Goal: Task Accomplishment & Management: Use online tool/utility

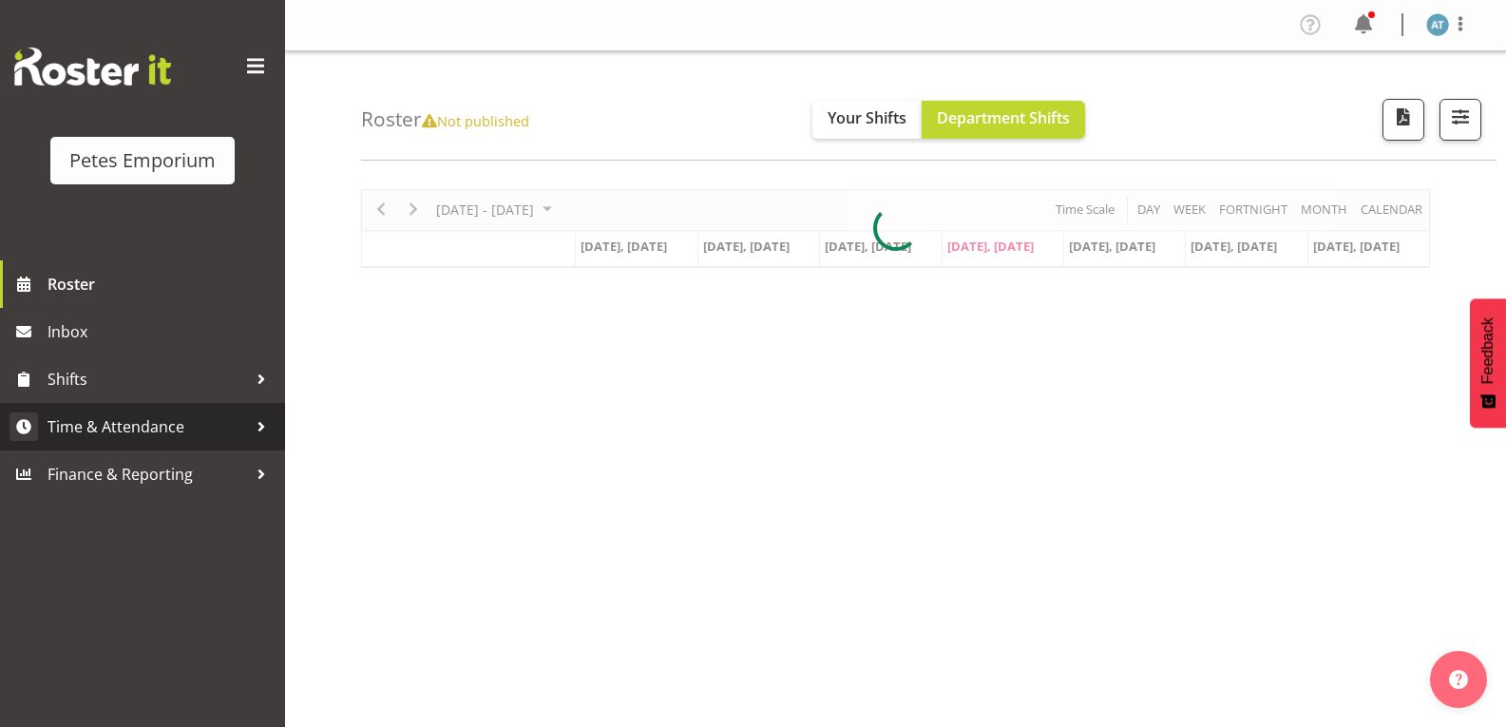
click at [163, 448] on link "Time & Attendance" at bounding box center [142, 427] width 285 height 48
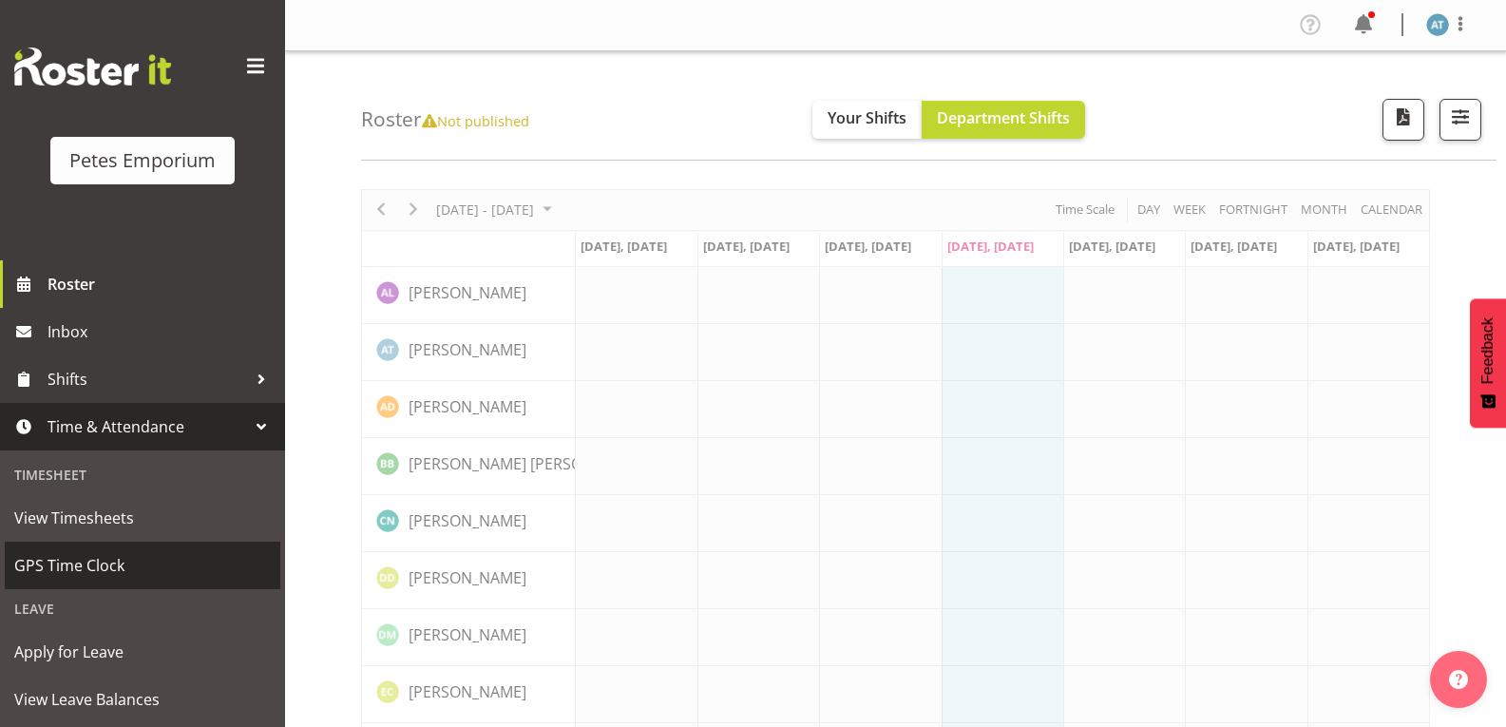
click at [166, 550] on link "GPS Time Clock" at bounding box center [143, 566] width 276 height 48
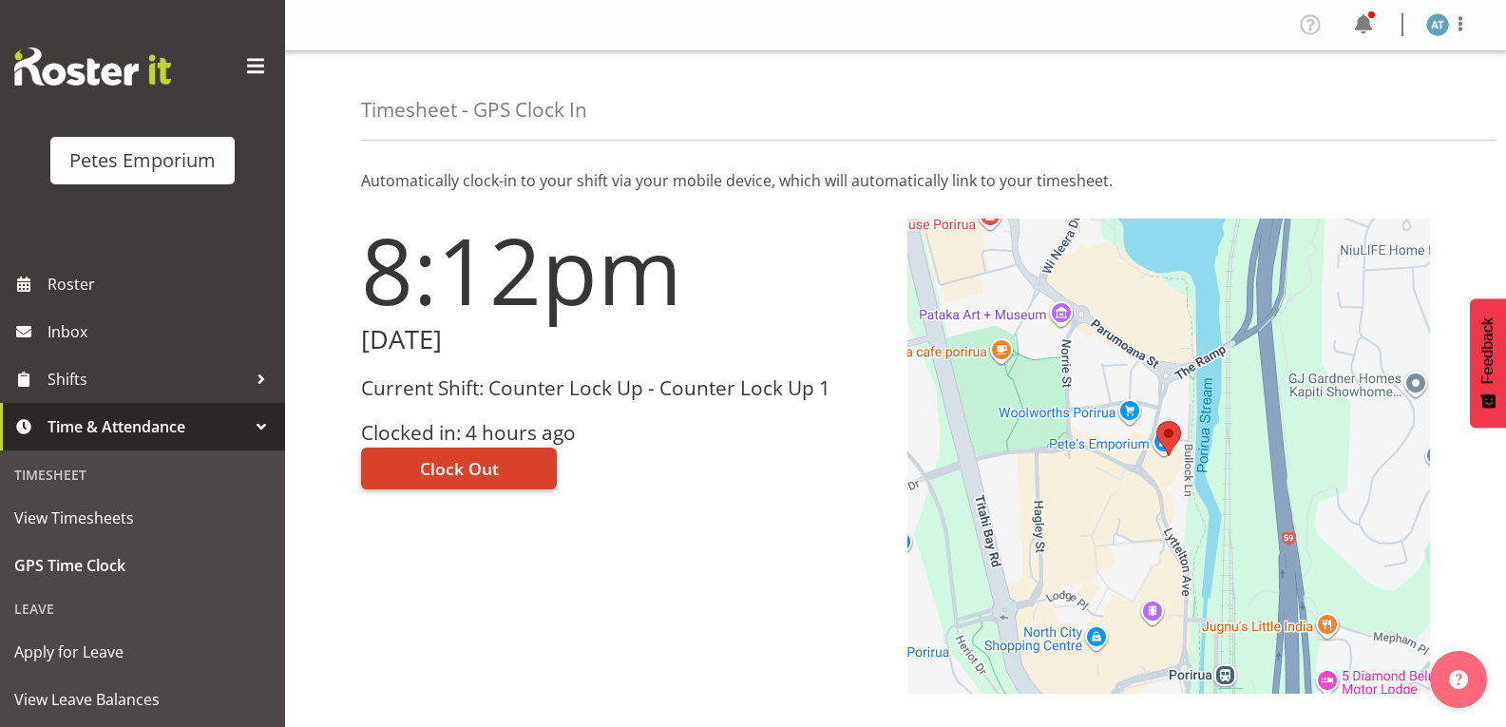
click at [503, 475] on button "Clock Out" at bounding box center [459, 469] width 196 height 42
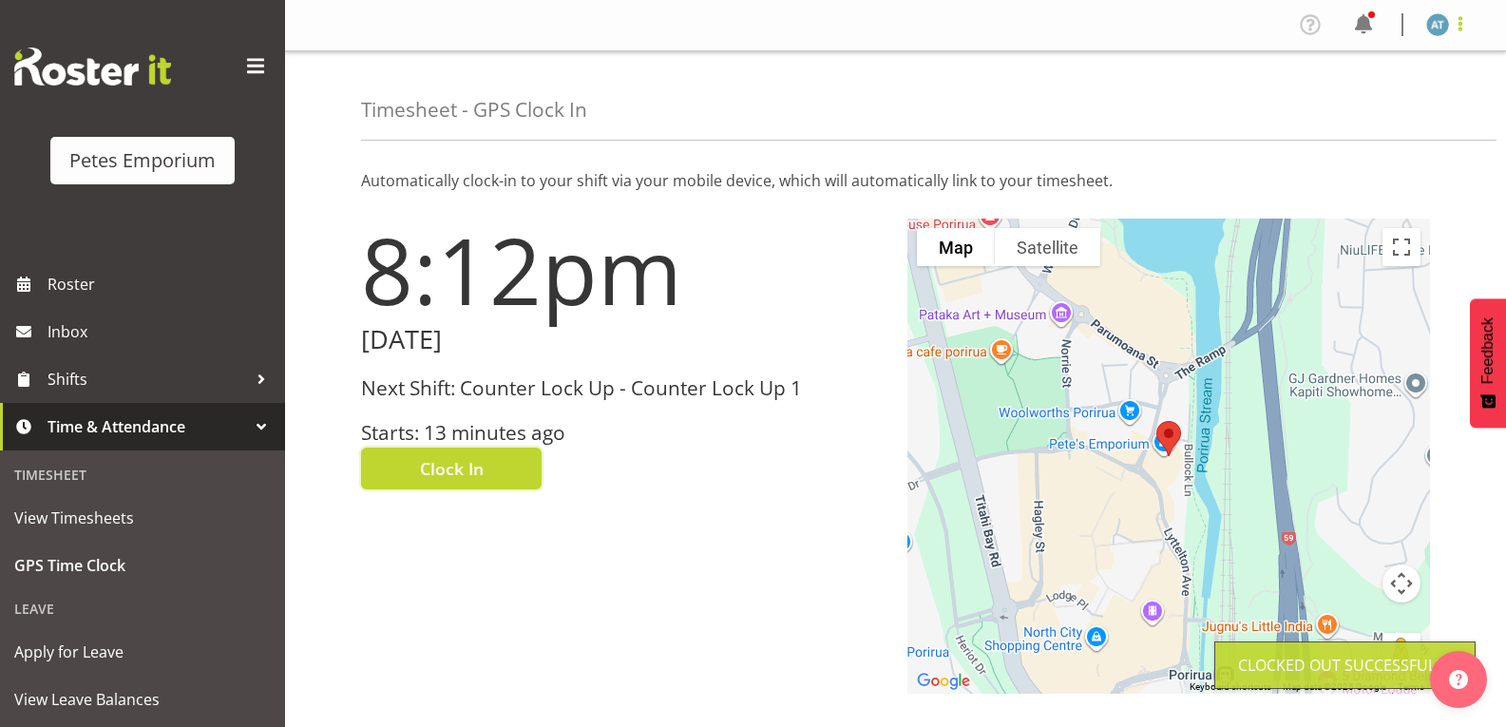
click at [1468, 28] on span at bounding box center [1460, 23] width 23 height 23
click at [1415, 110] on link "Log Out" at bounding box center [1380, 100] width 182 height 34
